Goal: Navigation & Orientation: Find specific page/section

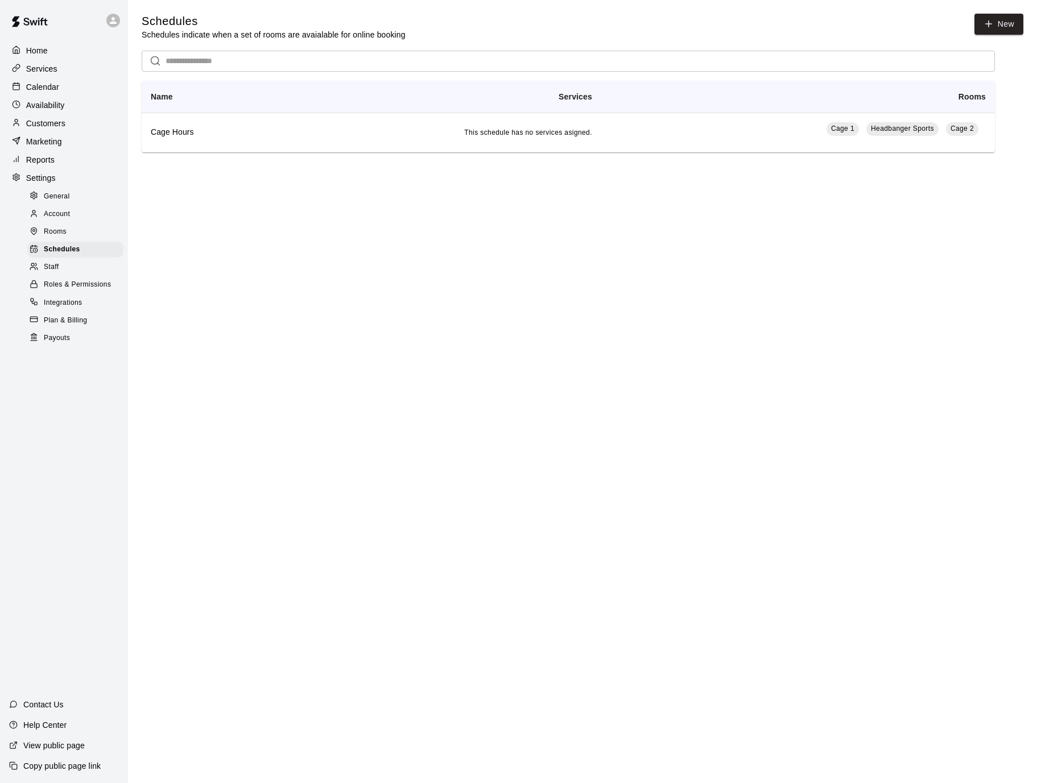
click at [51, 201] on span "General" at bounding box center [57, 196] width 26 height 11
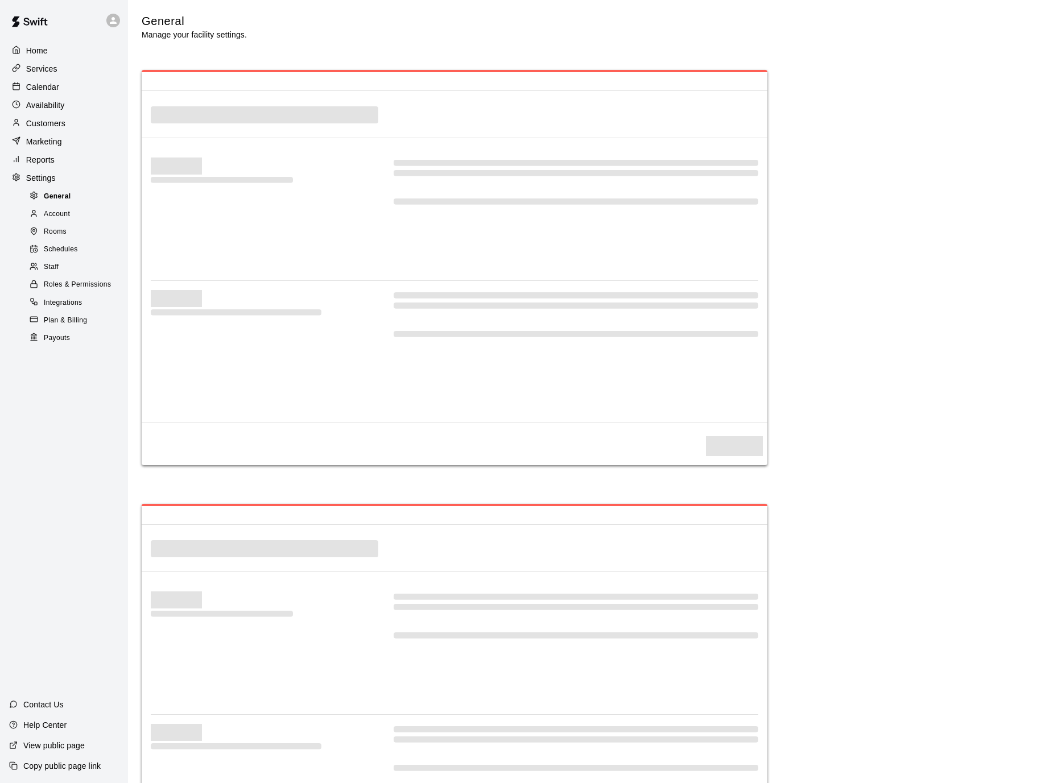
select select "**"
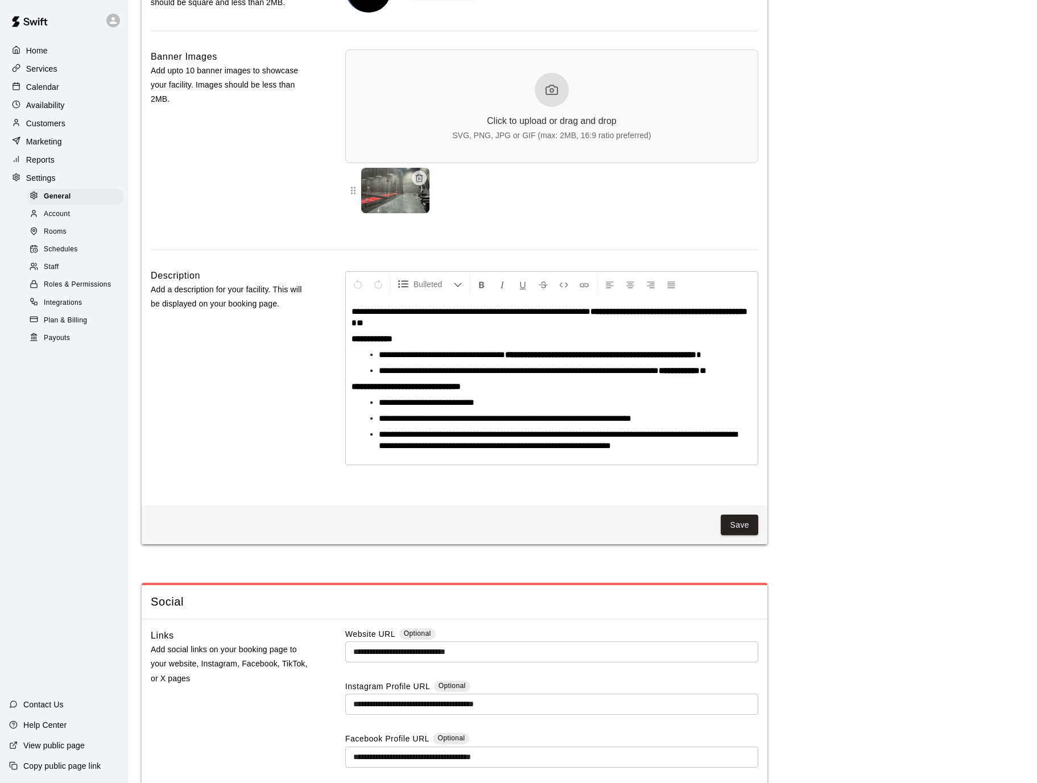
scroll to position [2799, 0]
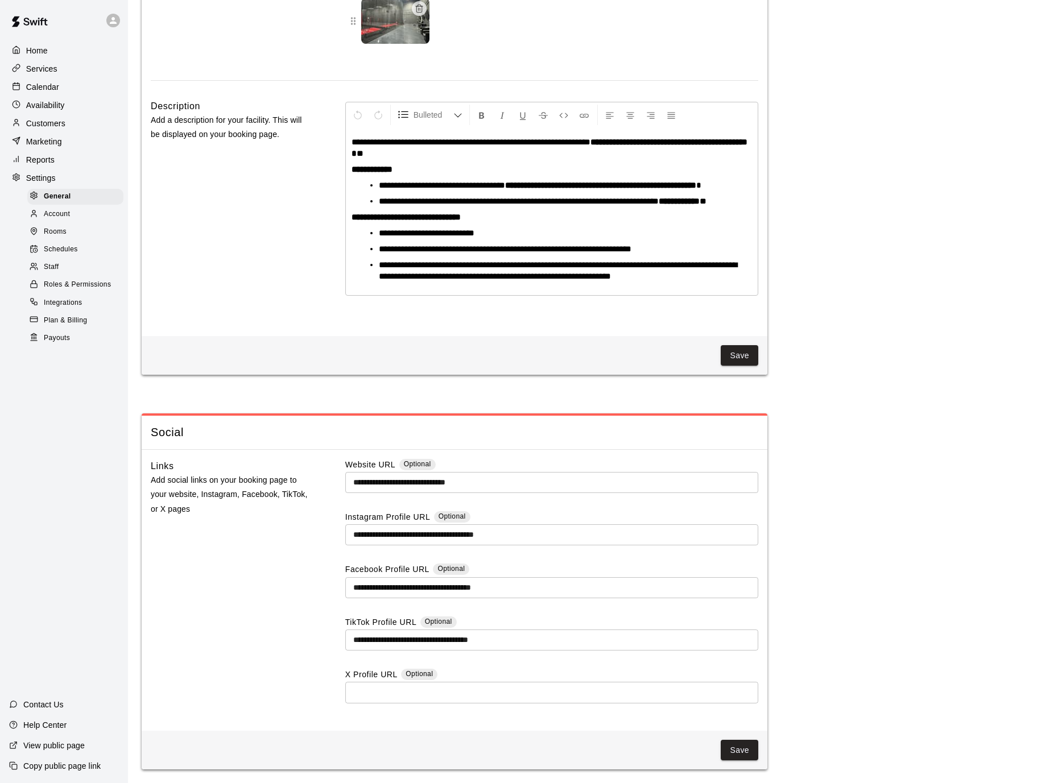
click at [268, 250] on div "Description Add a description for your facility. This will be displayed on your…" at bounding box center [230, 213] width 158 height 228
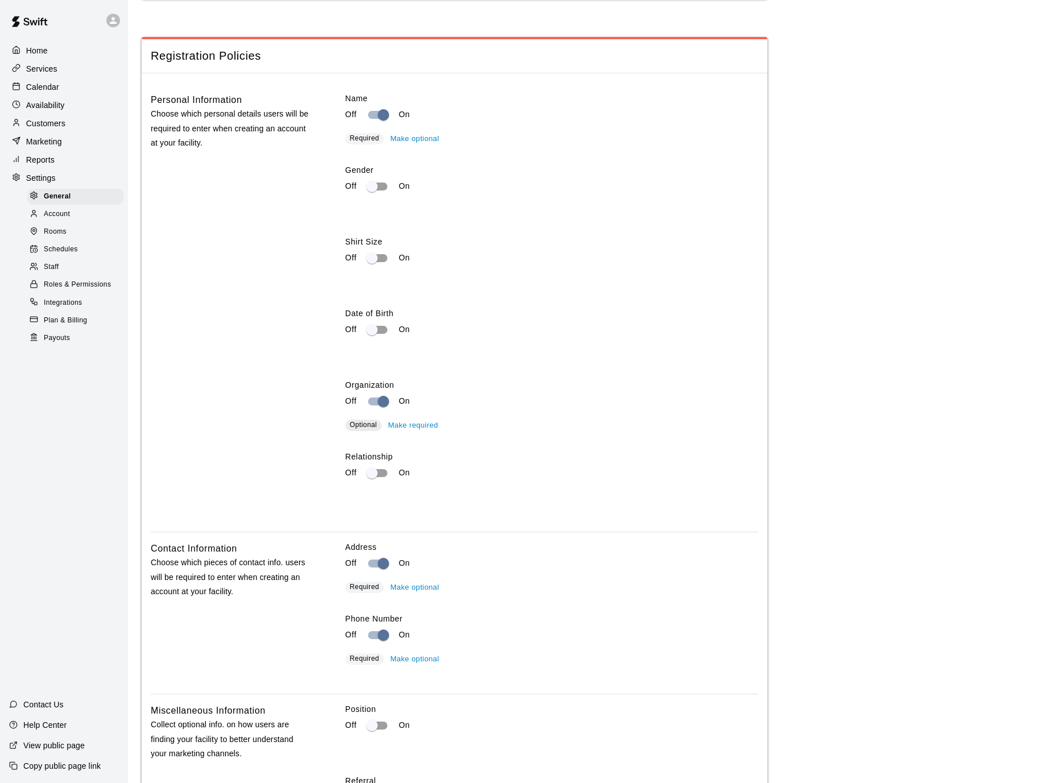
scroll to position [1487, 0]
click at [287, 235] on div "Personal Information Choose which personal details users will be required to en…" at bounding box center [230, 309] width 158 height 430
click at [429, 212] on button "Make required" at bounding box center [413, 212] width 56 height 18
click at [400, 215] on button "Make optional" at bounding box center [414, 212] width 55 height 18
click at [277, 189] on div "Personal Information Choose which personal details users will be required to en…" at bounding box center [230, 309] width 158 height 430
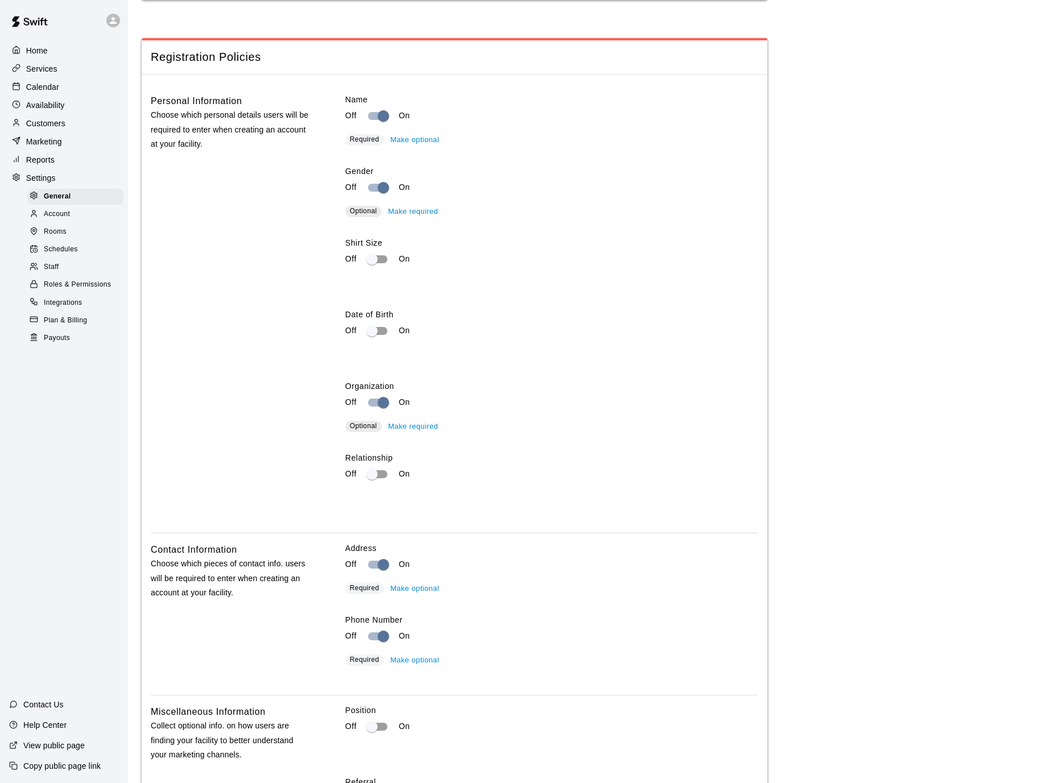
click at [574, 199] on div "Off On" at bounding box center [551, 188] width 413 height 22
click at [594, 310] on div "Name Off On Required Make optional Gender Off On Optional Make required Shirt S…" at bounding box center [551, 309] width 413 height 430
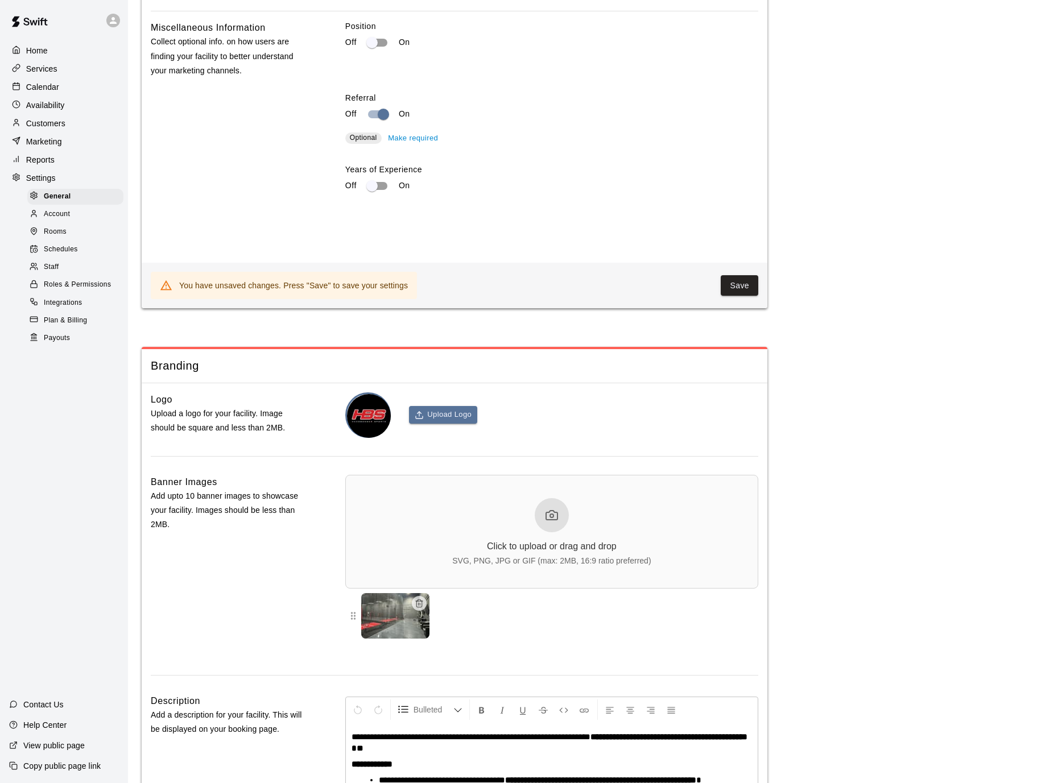
scroll to position [2178, 0]
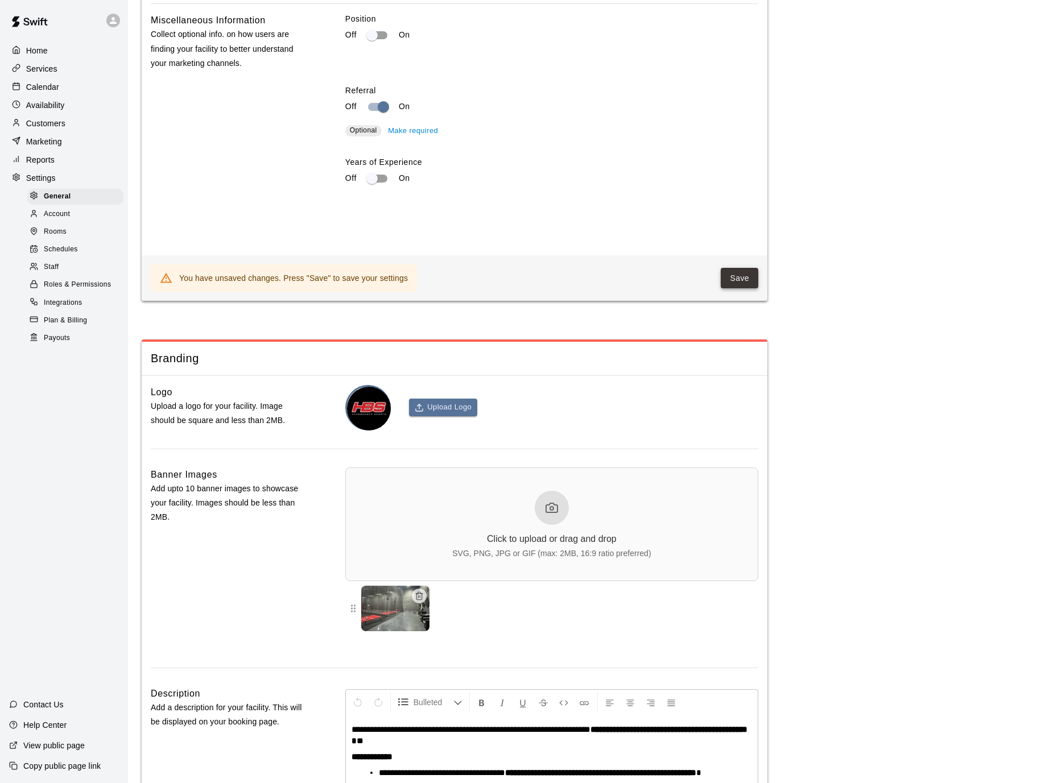
click at [737, 287] on button "Save" at bounding box center [740, 278] width 38 height 21
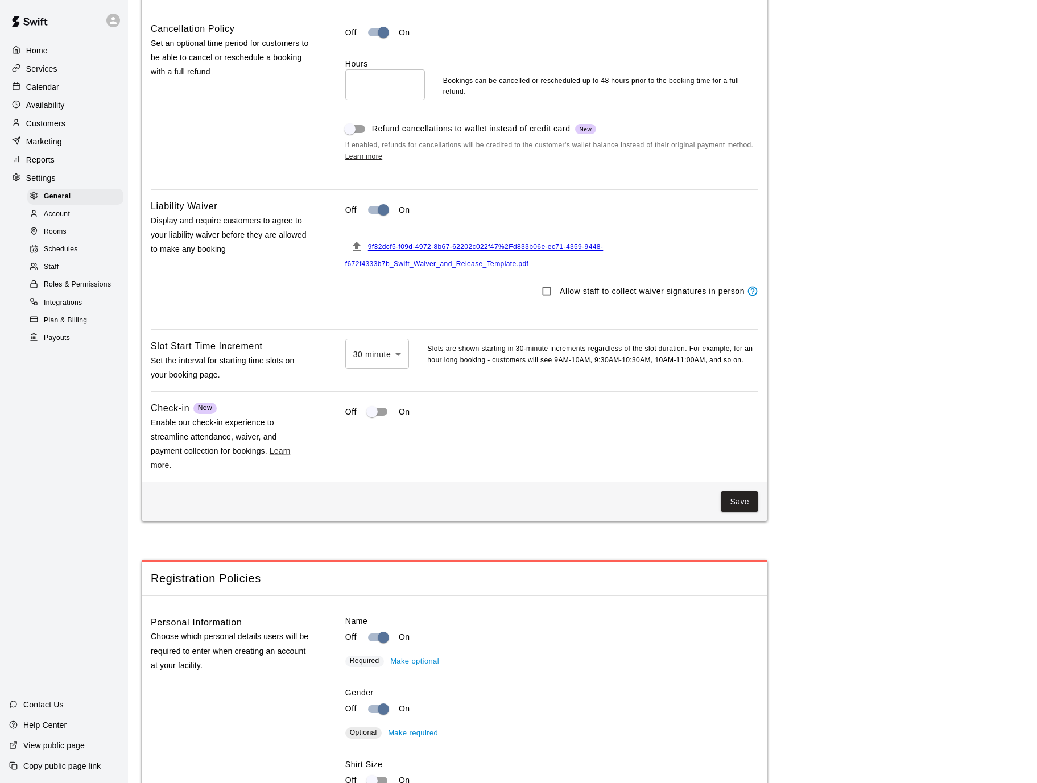
scroll to position [941, 0]
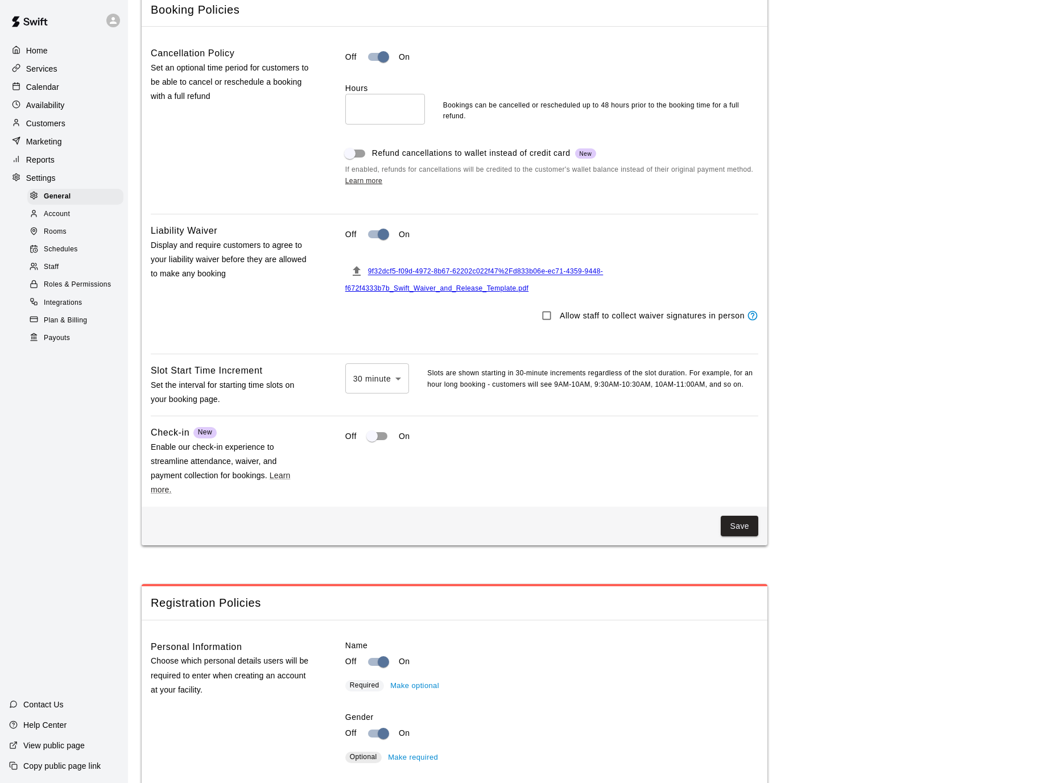
click at [304, 336] on div "Liability Waiver Display and require customers to agree to your liability waive…" at bounding box center [230, 284] width 158 height 121
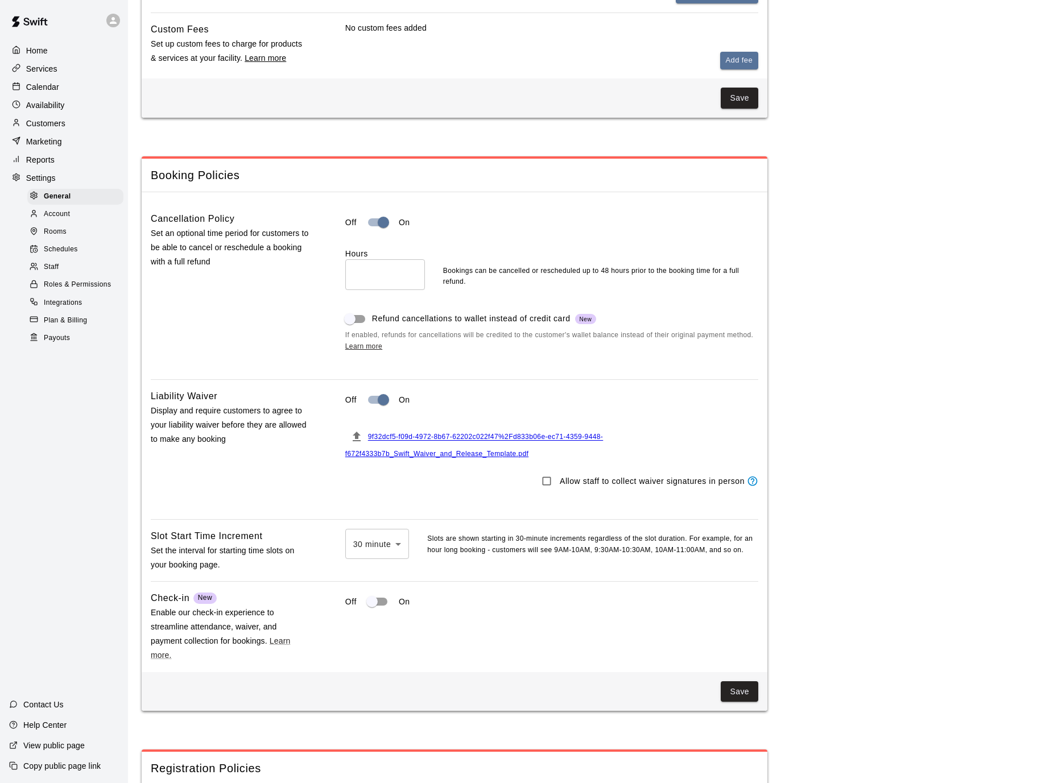
scroll to position [754, 0]
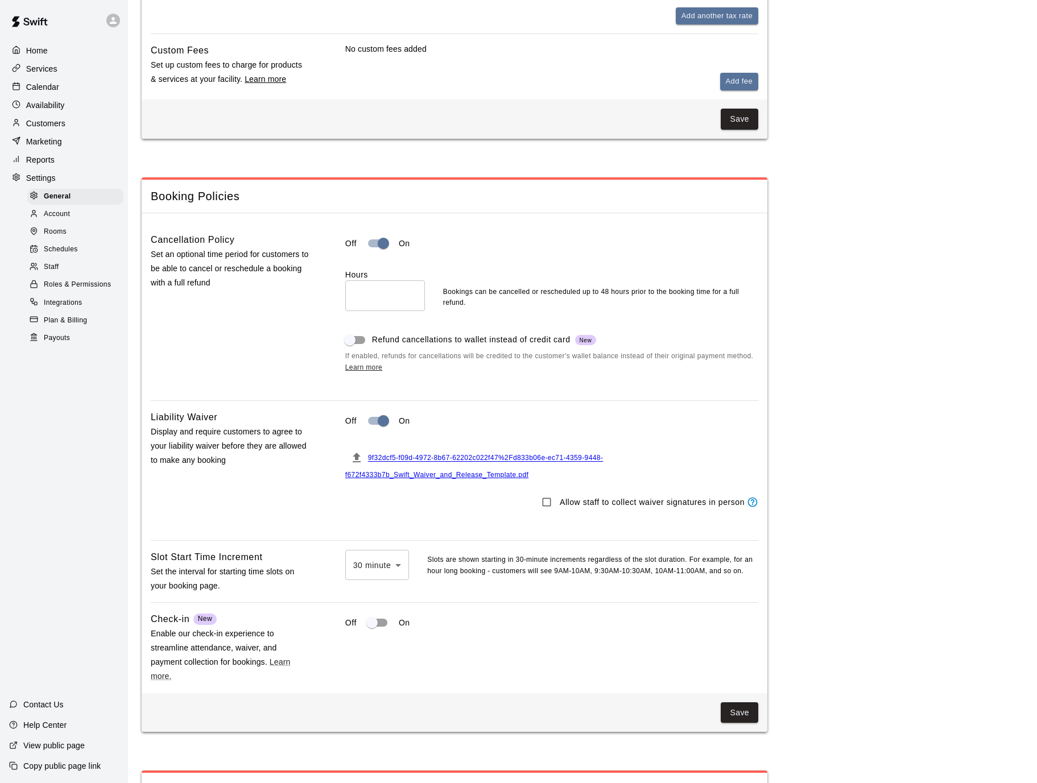
drag, startPoint x: 159, startPoint y: 181, endPoint x: 532, endPoint y: 714, distance: 650.2
click at [532, 714] on div "Booking Policies Cancellation Policy Set an optional time period for customers …" at bounding box center [455, 454] width 626 height 555
click at [532, 714] on div "Save" at bounding box center [455, 712] width 626 height 39
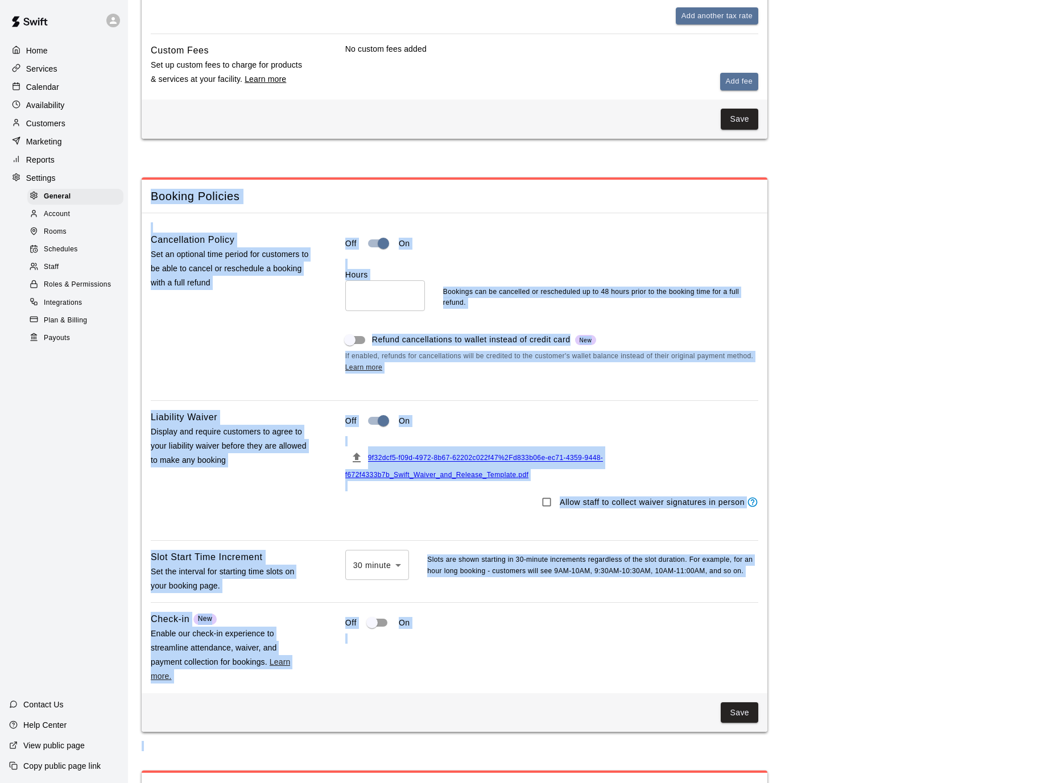
drag, startPoint x: 532, startPoint y: 714, endPoint x: 160, endPoint y: 227, distance: 613.2
click at [160, 227] on div "Booking Policies Cancellation Policy Set an optional time period for customers …" at bounding box center [455, 454] width 626 height 555
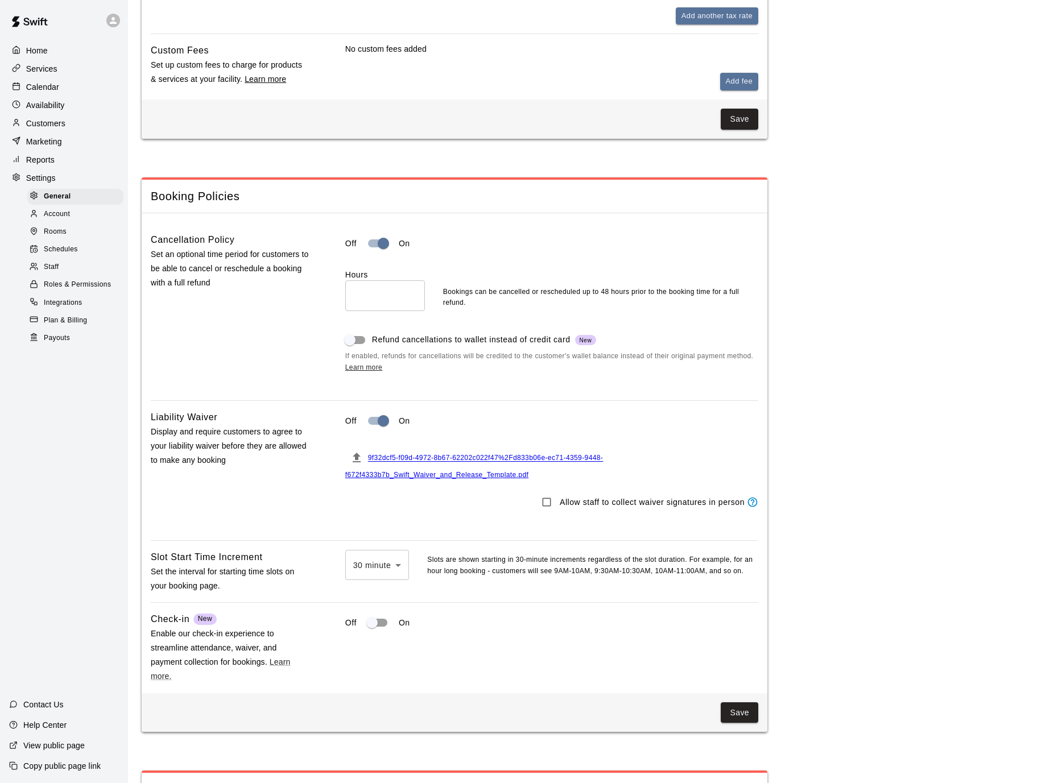
click at [160, 195] on span "Booking Policies" at bounding box center [454, 196] width 607 height 15
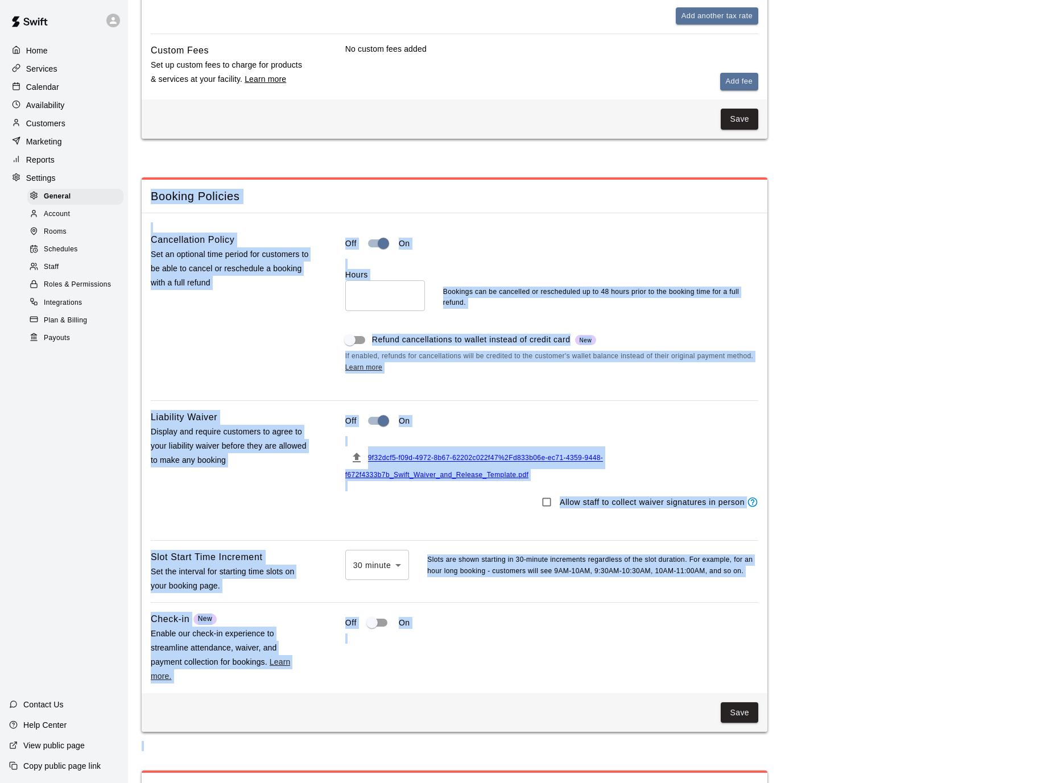
drag, startPoint x: 160, startPoint y: 195, endPoint x: 602, endPoint y: 705, distance: 675.4
click at [606, 717] on div "Booking Policies Cancellation Policy Set an optional time period for customers …" at bounding box center [455, 454] width 626 height 555
click at [601, 702] on div "Save" at bounding box center [455, 712] width 626 height 39
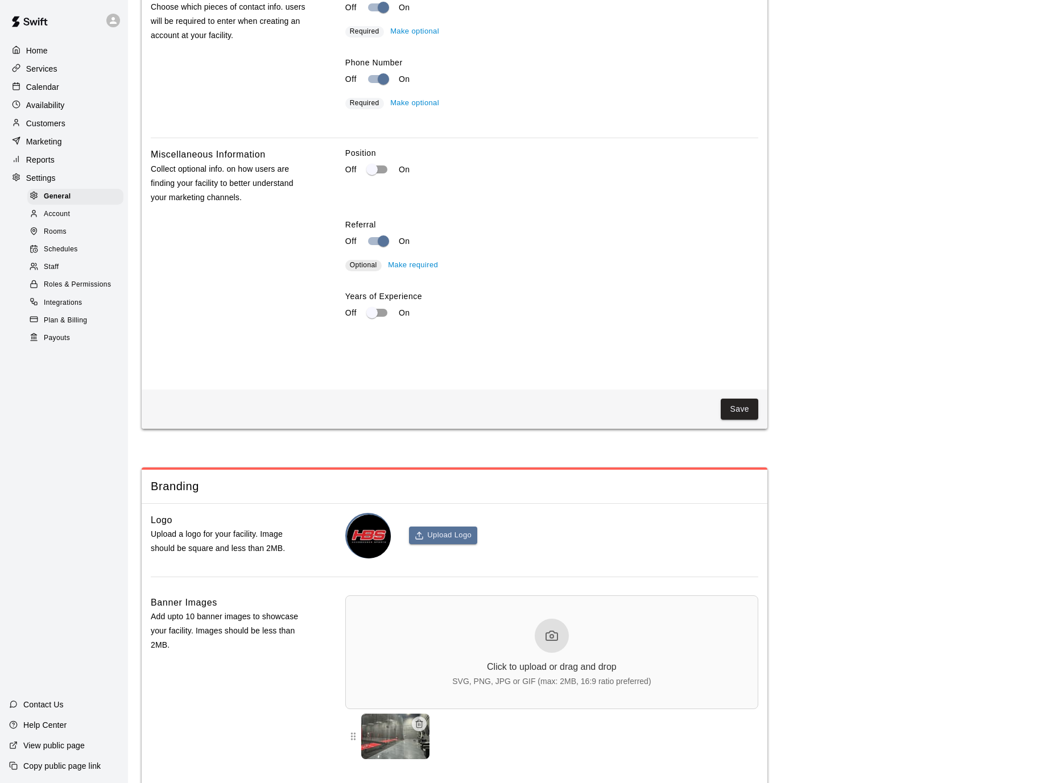
scroll to position [2174, 0]
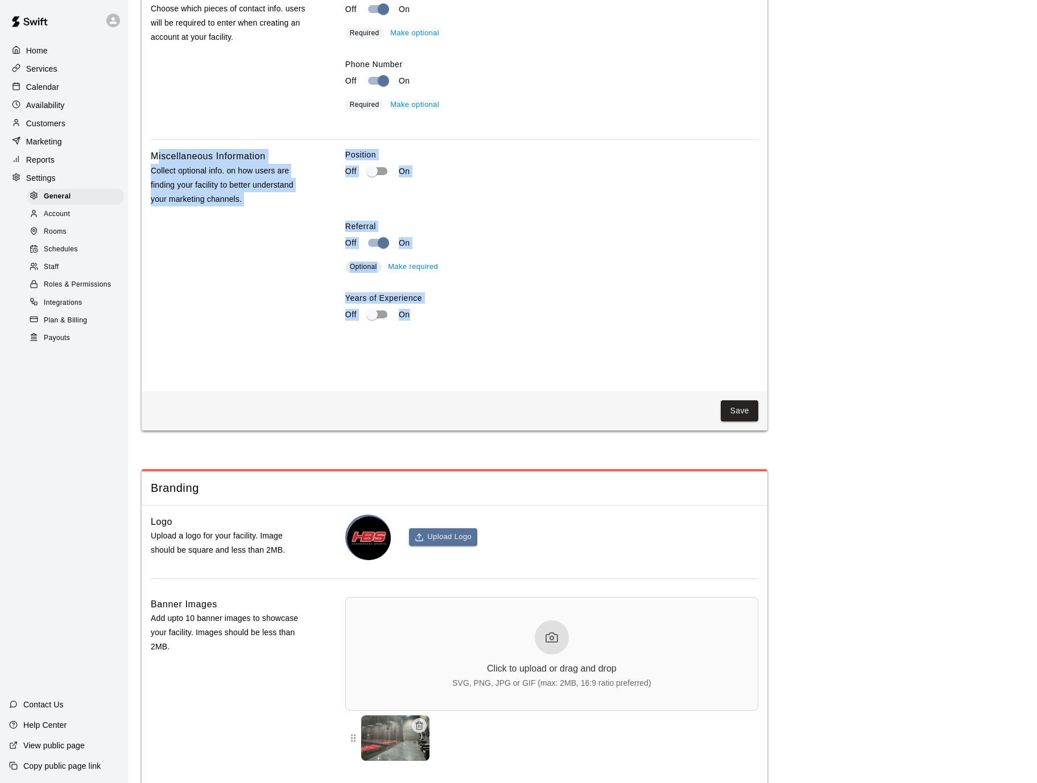
drag, startPoint x: 503, startPoint y: 357, endPoint x: 157, endPoint y: 156, distance: 399.9
click at [157, 156] on div "Miscellaneous Information Collect optional info. on how users are finding your …" at bounding box center [454, 256] width 607 height 215
click at [157, 156] on h6 "Miscellaneous Information" at bounding box center [208, 156] width 115 height 15
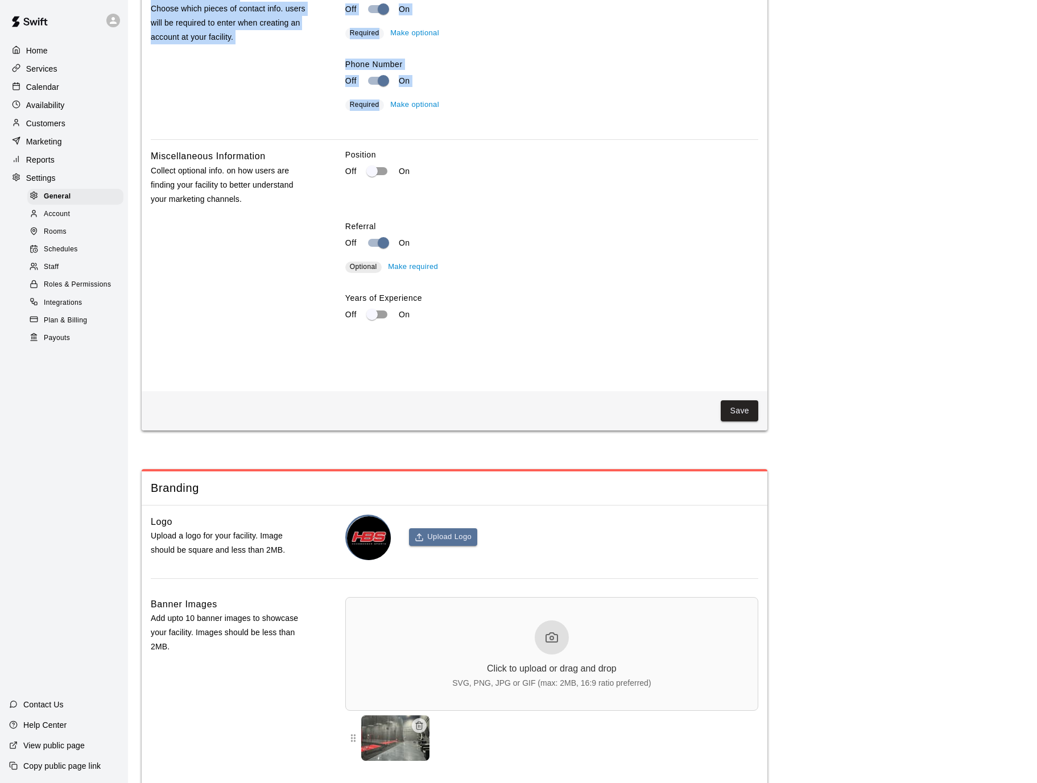
drag, startPoint x: 157, startPoint y: 156, endPoint x: 477, endPoint y: 358, distance: 378.3
click at [478, 358] on div "Miscellaneous Information Collect optional info. on how users are finding your …" at bounding box center [454, 256] width 607 height 215
click at [476, 355] on div "Years of Experience Off On" at bounding box center [551, 323] width 413 height 63
drag, startPoint x: 476, startPoint y: 357, endPoint x: 146, endPoint y: 150, distance: 390.3
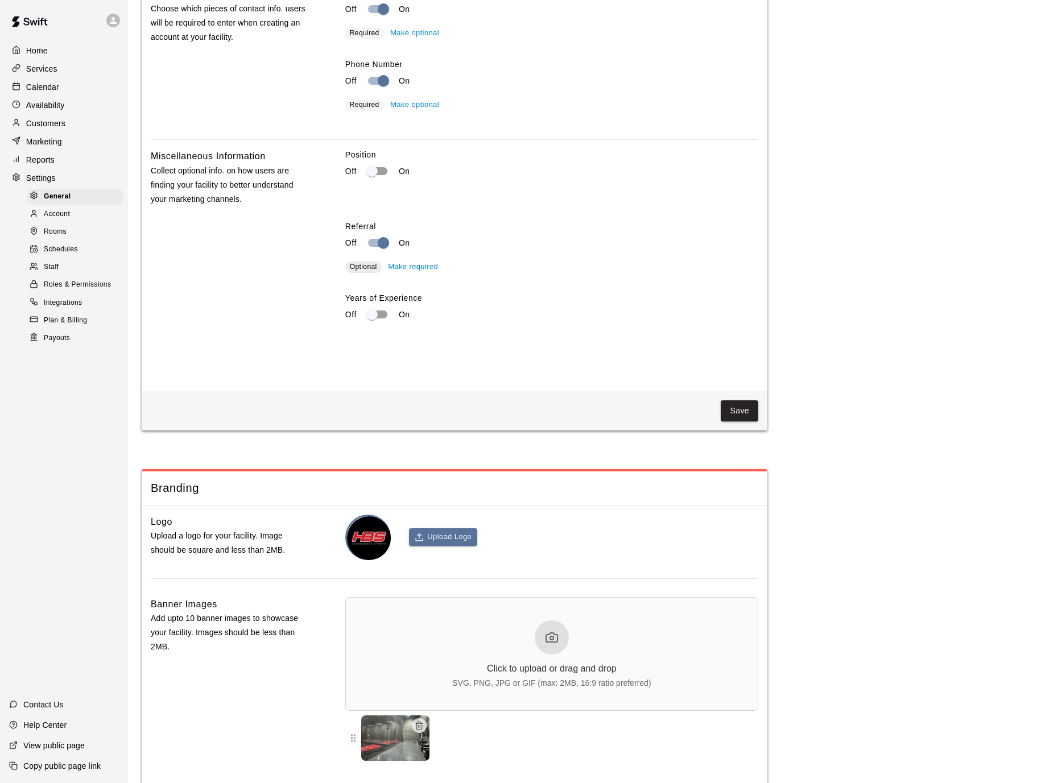
drag, startPoint x: 146, startPoint y: 150, endPoint x: 521, endPoint y: 373, distance: 436.9
drag, startPoint x: 521, startPoint y: 373, endPoint x: 142, endPoint y: 167, distance: 431.6
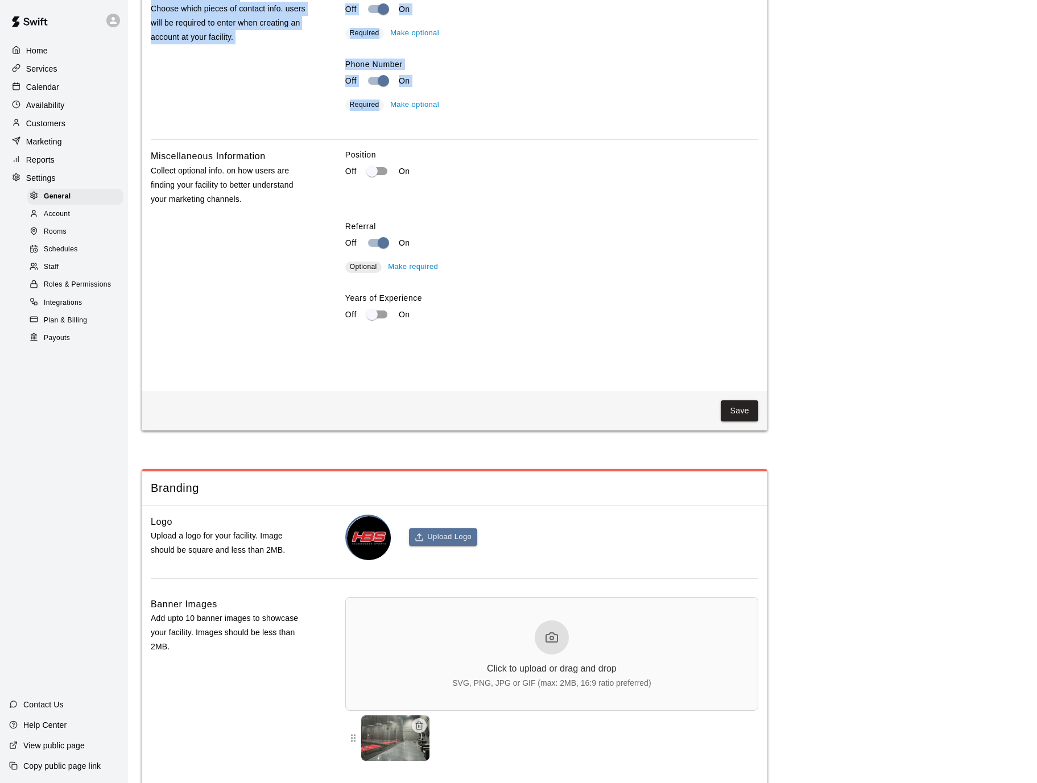
drag, startPoint x: 142, startPoint y: 167, endPoint x: 498, endPoint y: 367, distance: 408.7
click at [498, 364] on div "Position Off On Referral Off On Optional Make required Years of Experience Off …" at bounding box center [551, 256] width 413 height 215
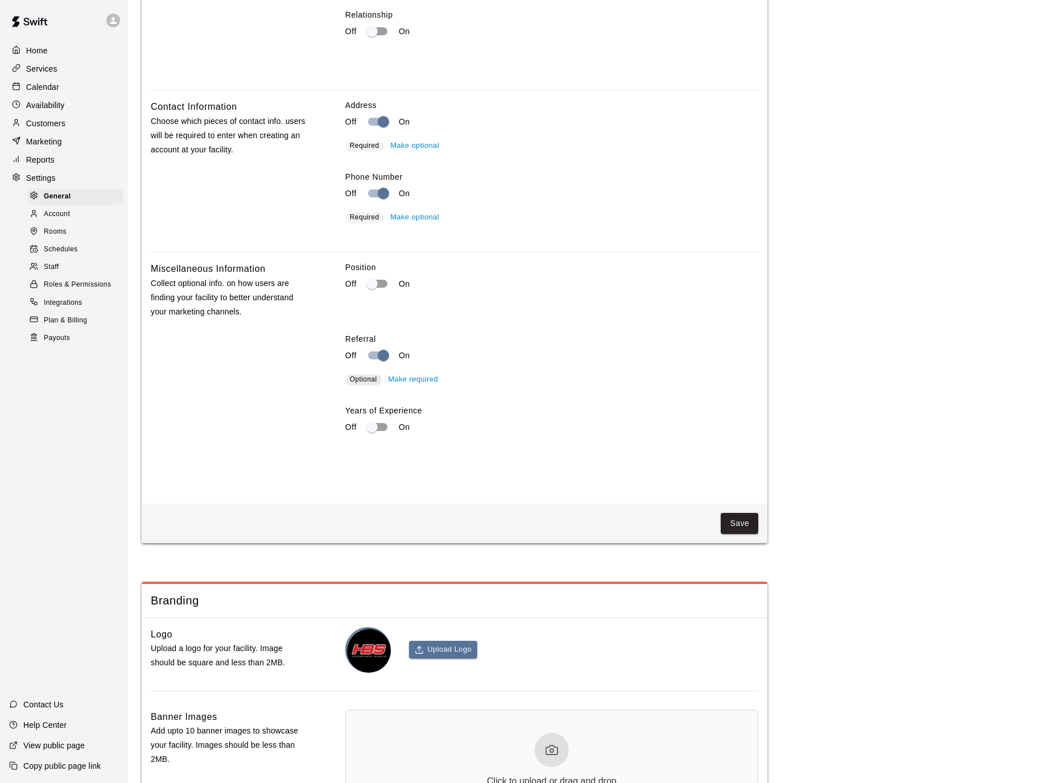
scroll to position [2059, 0]
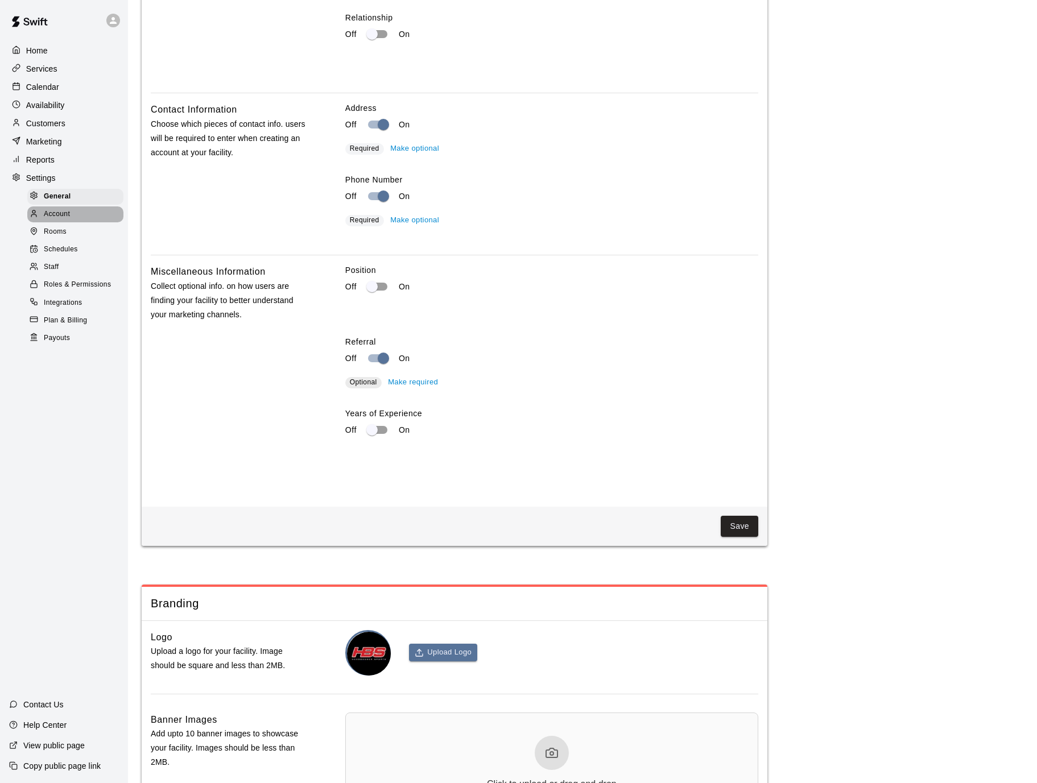
click at [43, 210] on div at bounding box center [37, 214] width 14 height 11
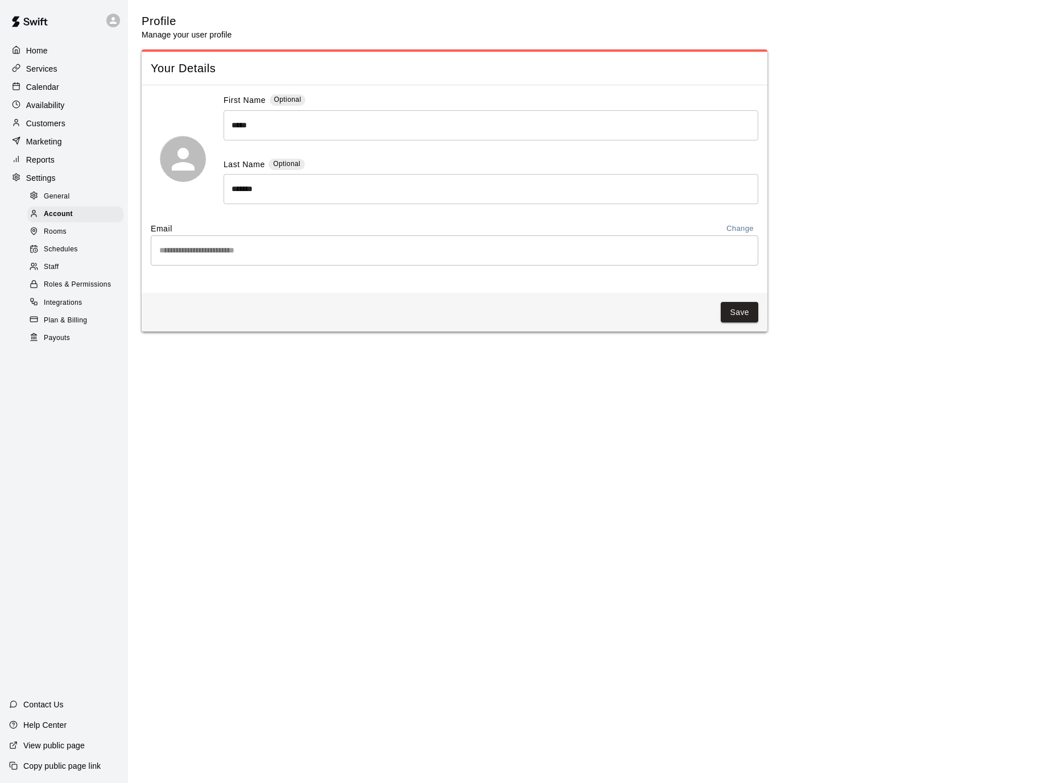
click at [62, 235] on span "Rooms" at bounding box center [55, 231] width 23 height 11
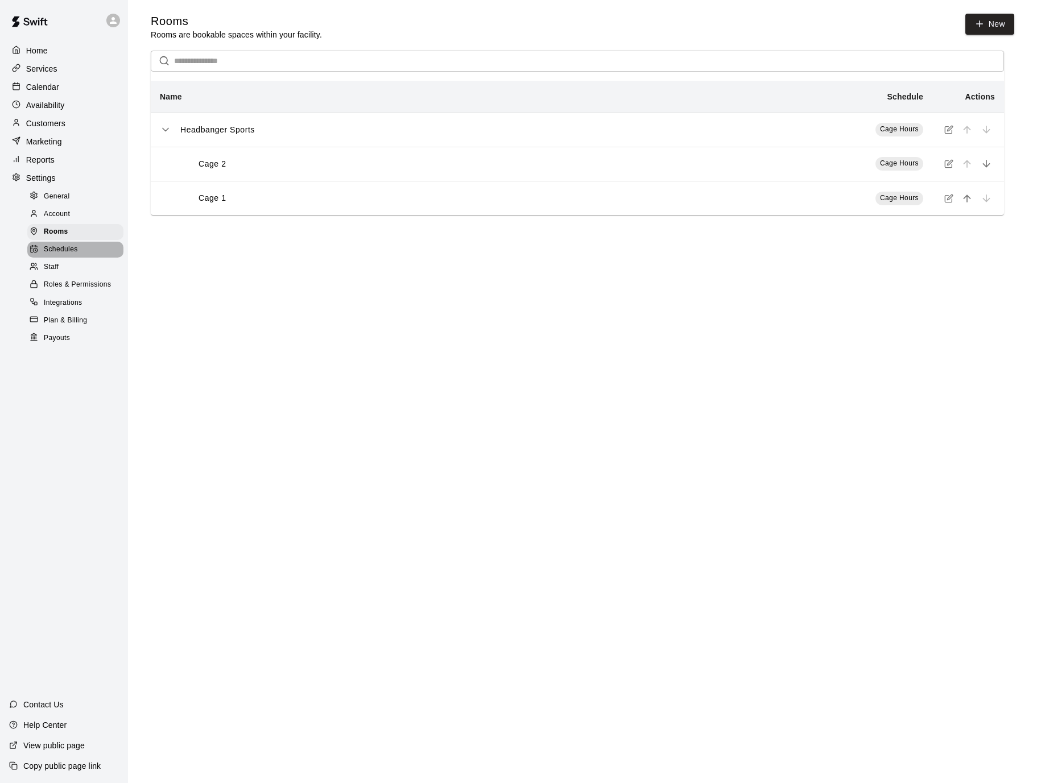
click at [59, 246] on span "Schedules" at bounding box center [61, 249] width 34 height 11
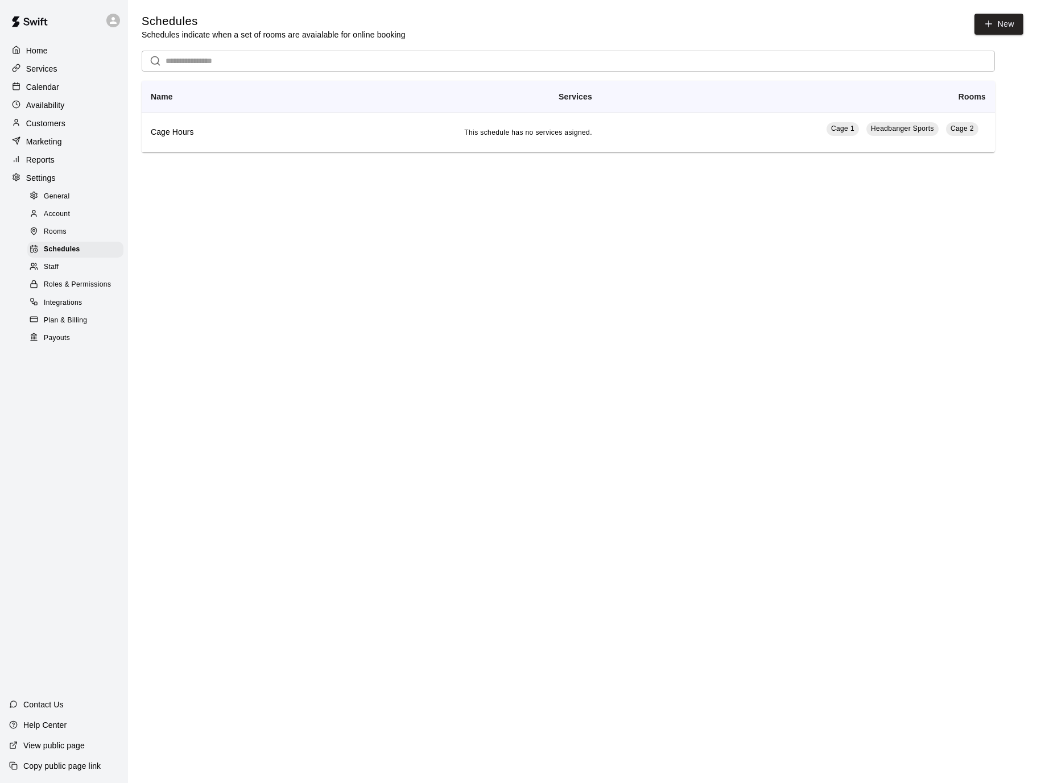
click at [55, 265] on span "Staff" at bounding box center [51, 267] width 15 height 11
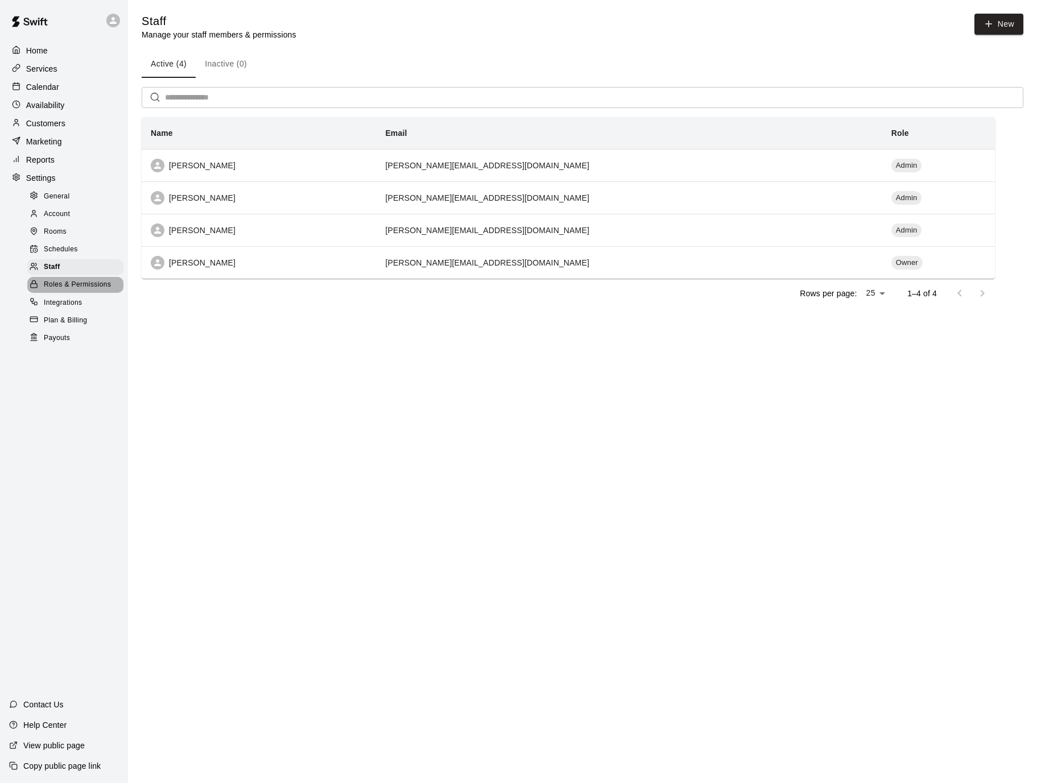
click at [67, 286] on span "Roles & Permissions" at bounding box center [77, 284] width 67 height 11
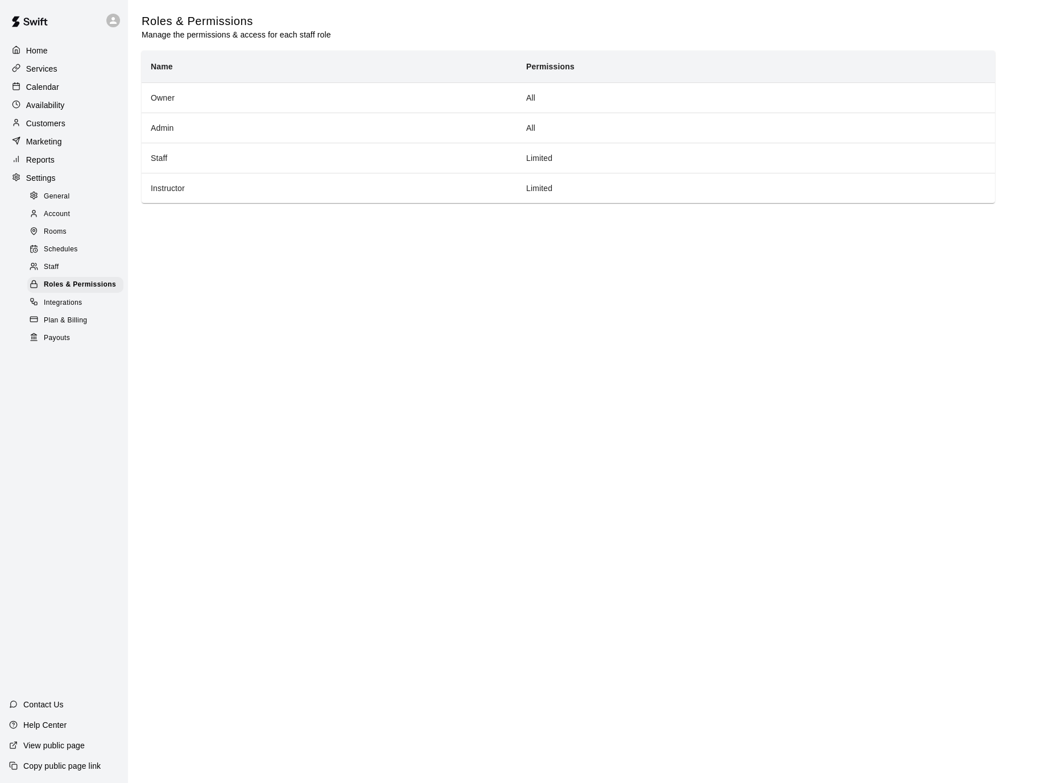
click at [49, 313] on div "Plan & Billing" at bounding box center [75, 321] width 96 height 16
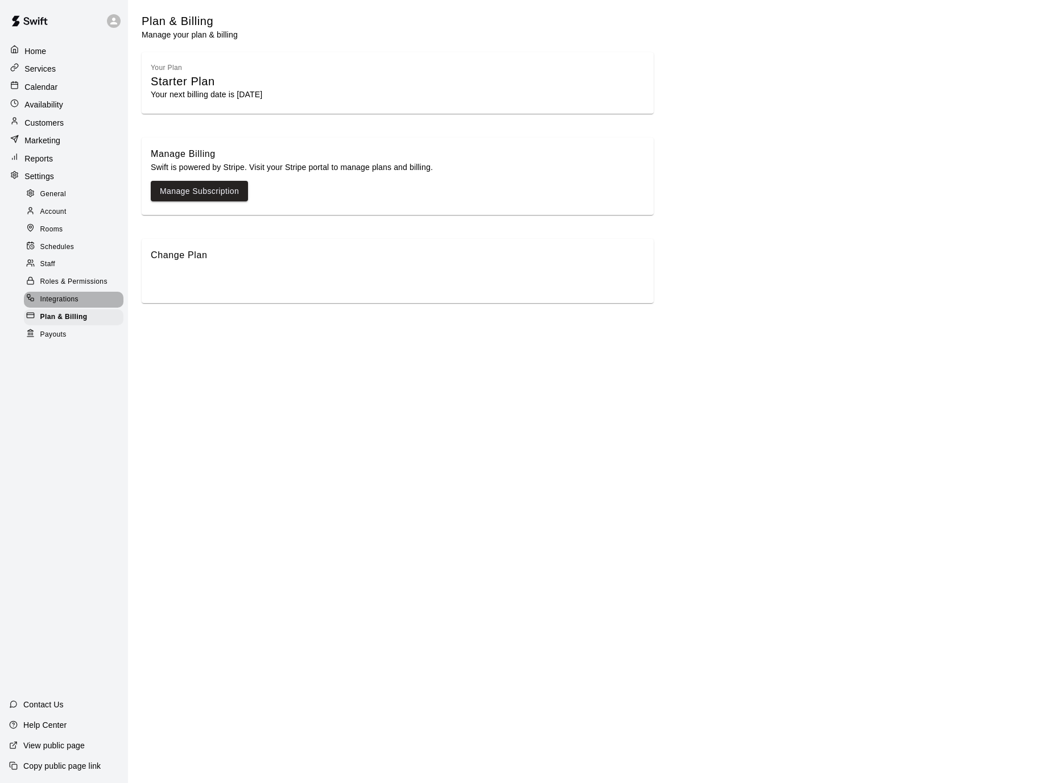
click at [61, 294] on span "Integrations" at bounding box center [59, 299] width 39 height 11
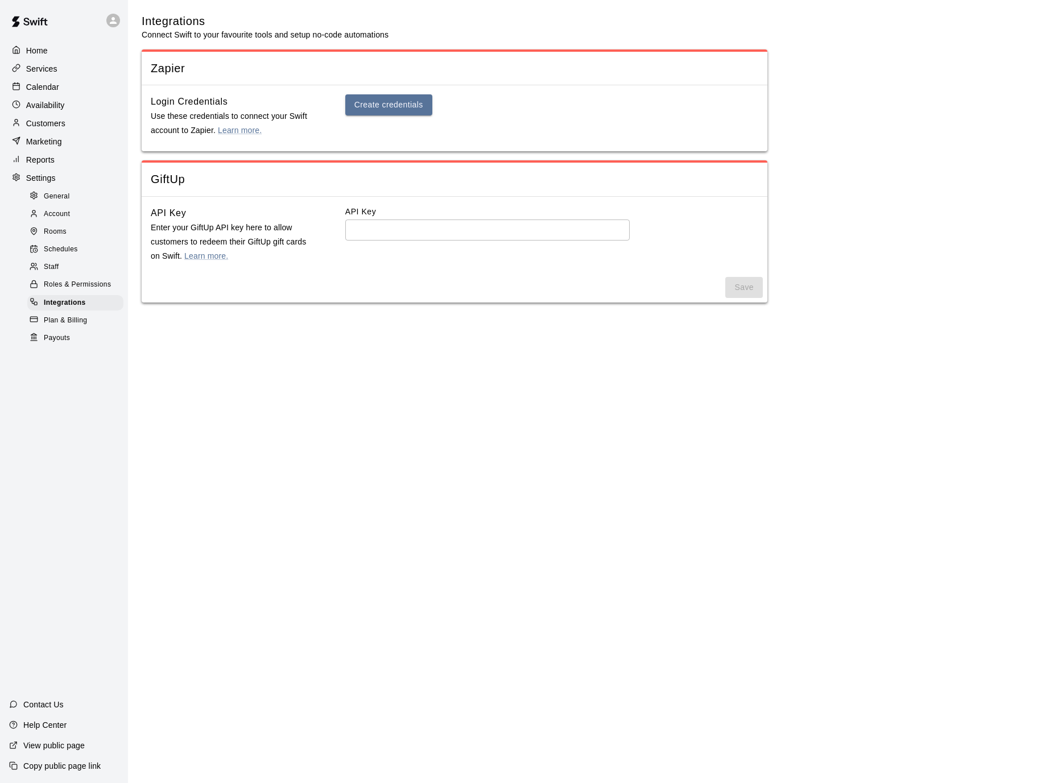
click at [293, 316] on html "Home Services Calendar Availability Customers Marketing Reports Settings Genera…" at bounding box center [518, 158] width 1037 height 316
click at [46, 88] on p "Calendar" at bounding box center [42, 86] width 33 height 11
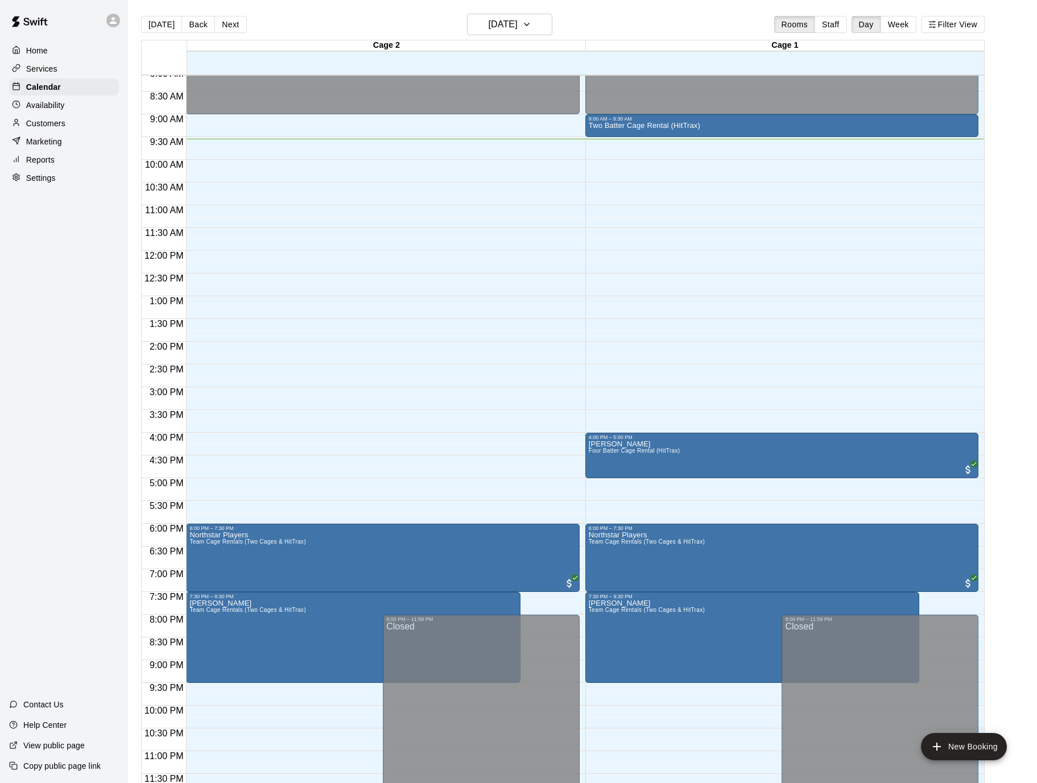
scroll to position [372, 0]
click at [346, 17] on div "[DATE] Back [DATE][DATE] Rooms Staff Day Week Filter View" at bounding box center [562, 27] width 843 height 26
